Goal: Task Accomplishment & Management: Manage account settings

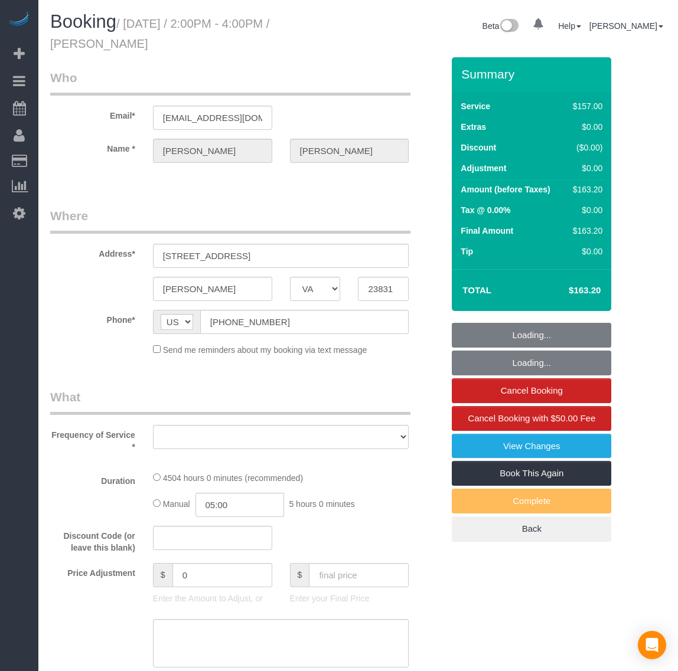
select select "VA"
select select "object:3595"
select select "string:fspay-504114a1-f148-48d7-9f6f-3b7cc76827c2"
select select "spot15"
select select "number:6"
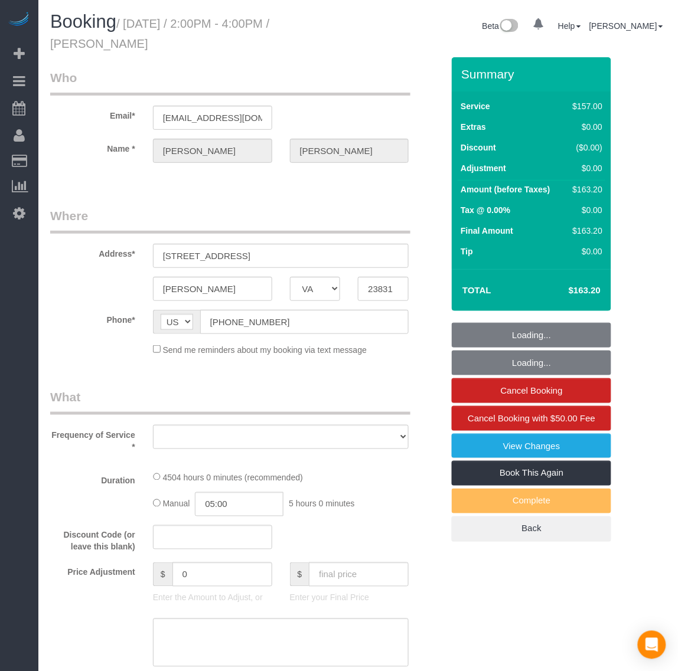
select select "number:26"
select select "number:35"
select select "number:17"
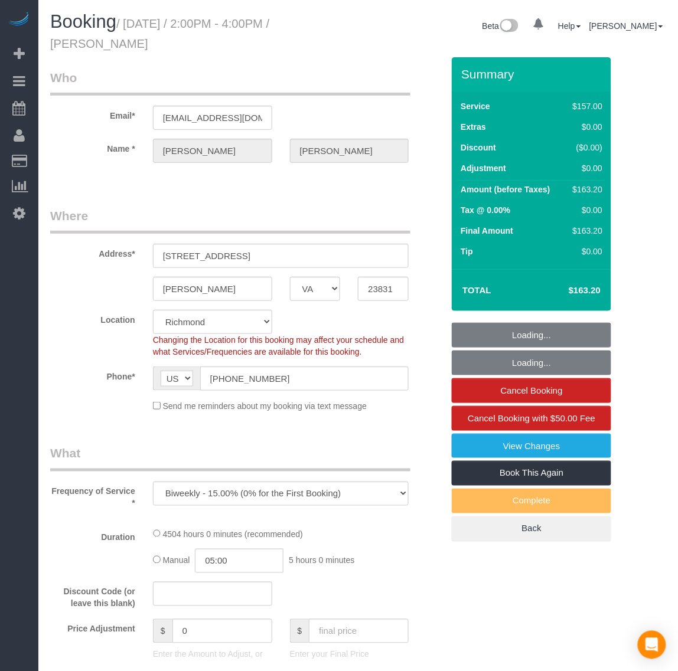
select select "3001"
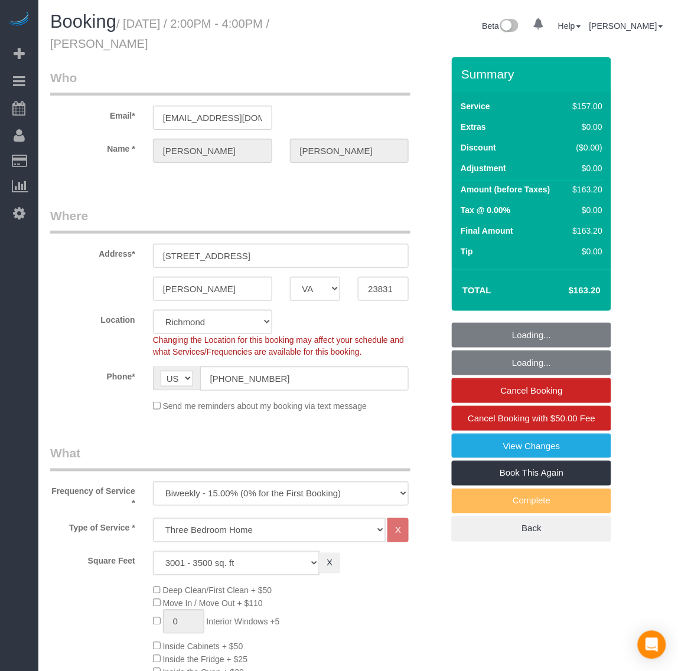
select select "object:3891"
select select "3001"
